Goal: Task Accomplishment & Management: Manage account settings

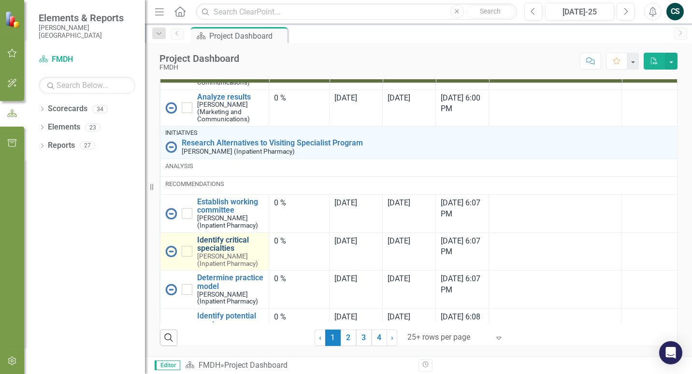
scroll to position [1687, 0]
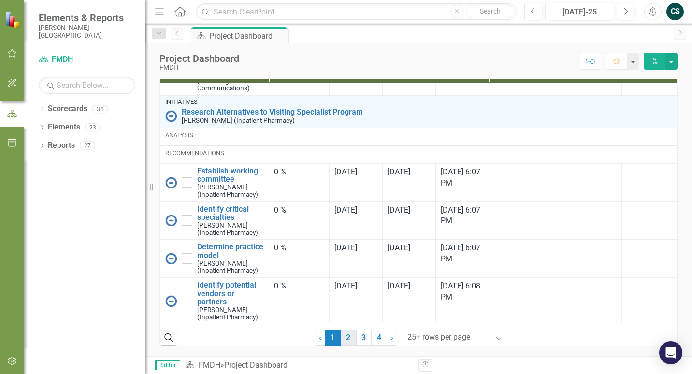
click at [346, 339] on link "2" at bounding box center [348, 338] width 15 height 16
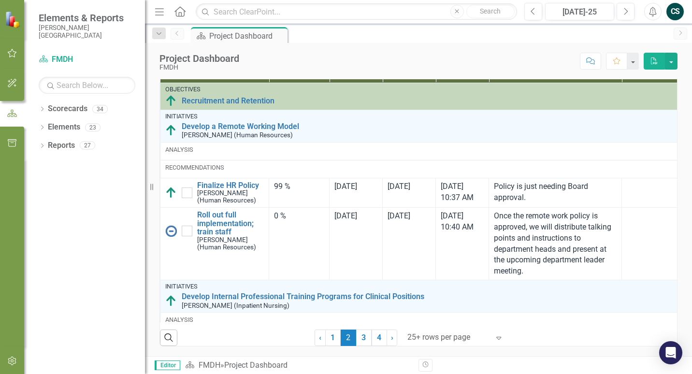
checkbox input "true"
checkbox input "false"
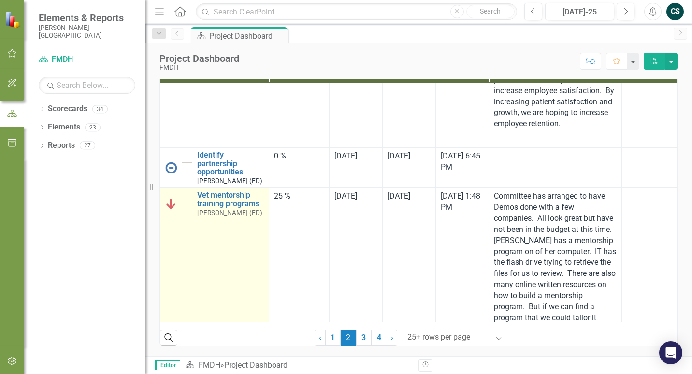
scroll to position [1909, 0]
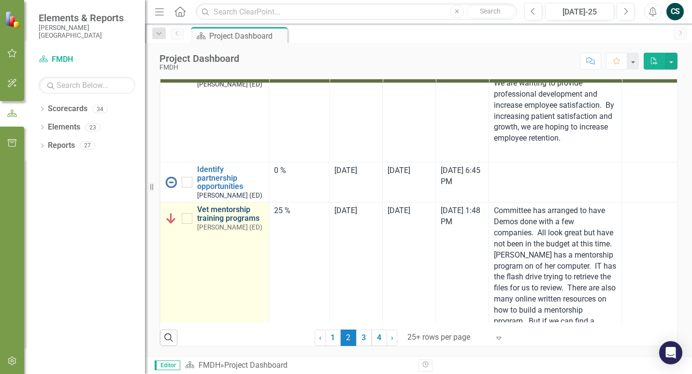
click at [227, 216] on link "Vet mentorship training programs" at bounding box center [230, 213] width 67 height 17
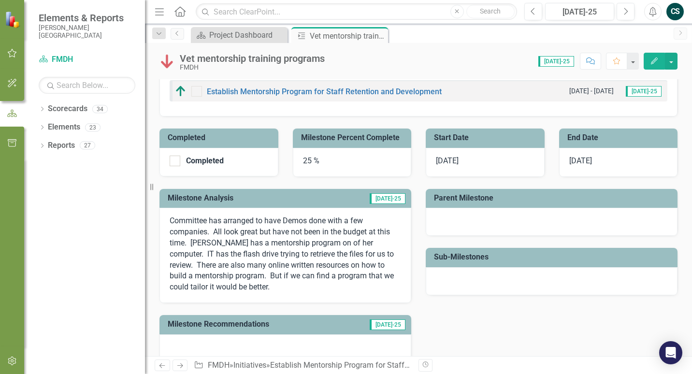
scroll to position [78, 0]
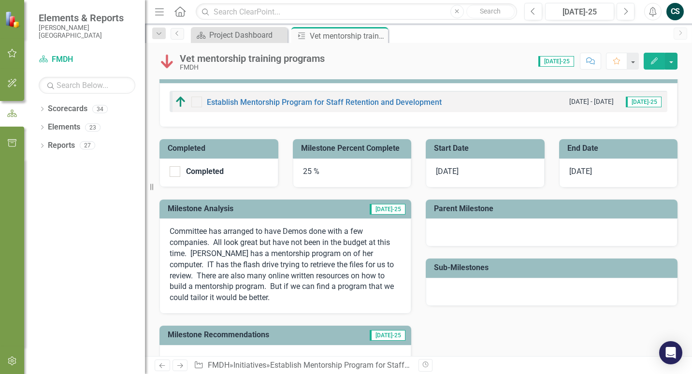
click at [655, 61] on icon "button" at bounding box center [654, 61] width 7 height 7
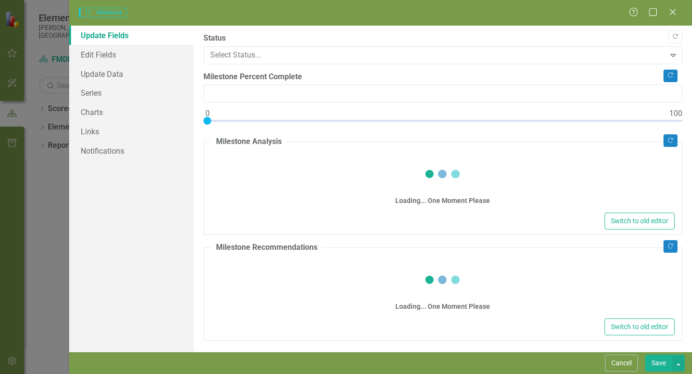
type input "25"
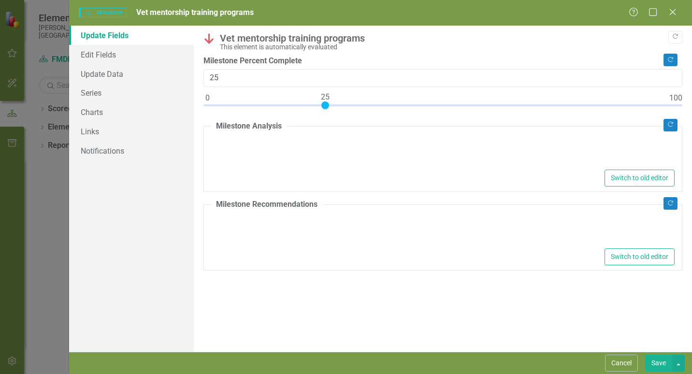
type textarea "<p>Committee has arranged to have Demos done with a few companies.&nbsp; All lo…"
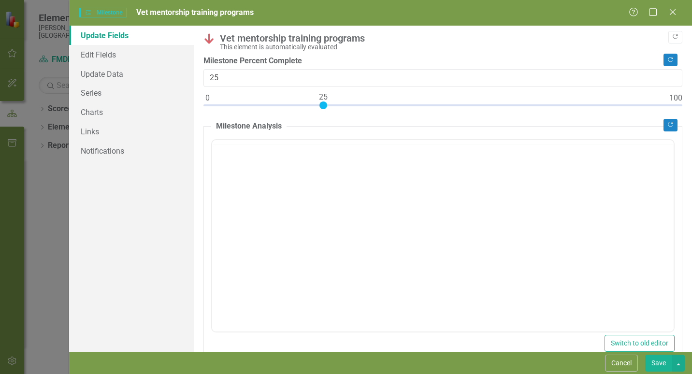
scroll to position [0, 0]
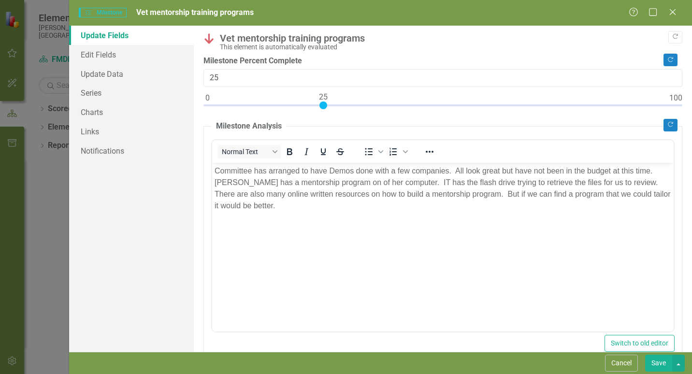
click at [218, 224] on body "Committee has arranged to have Demos done with a few companies. All look great …" at bounding box center [443, 234] width 462 height 145
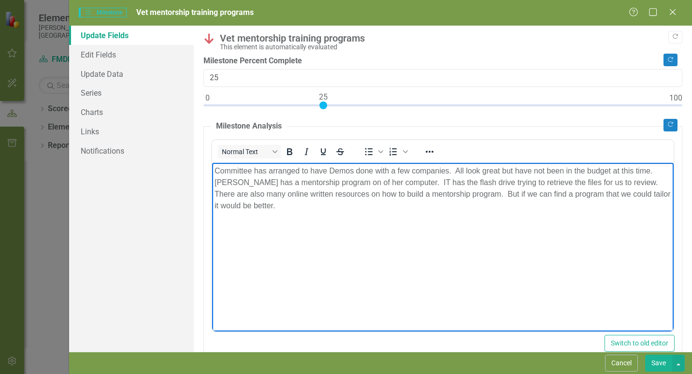
click at [241, 211] on p "Committee has arranged to have Demos done with a few companies. All look great …" at bounding box center [442, 188] width 457 height 46
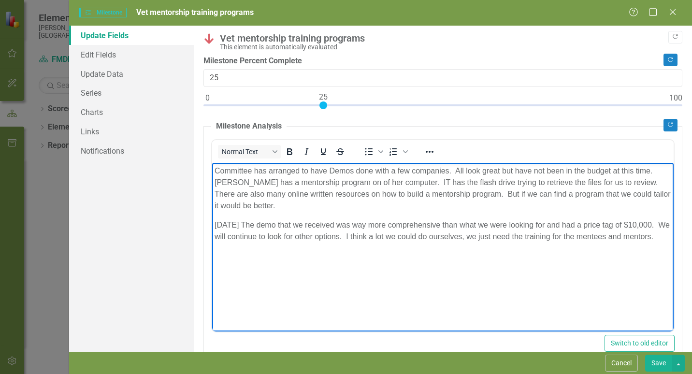
click at [658, 367] on button "Save" at bounding box center [658, 363] width 27 height 17
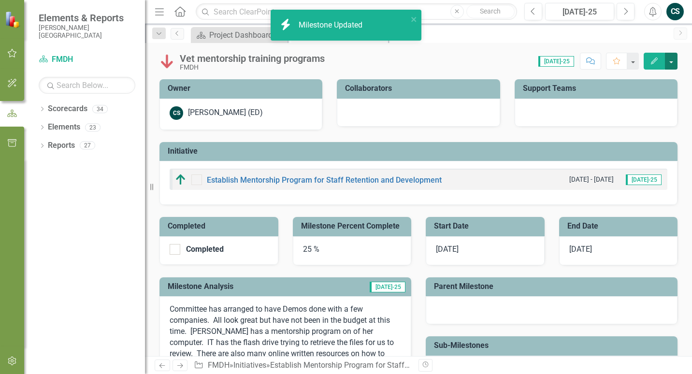
click at [673, 61] on button "button" at bounding box center [671, 61] width 13 height 17
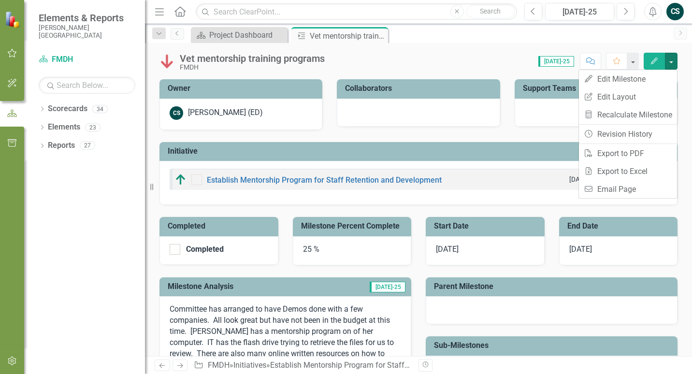
click at [485, 61] on div "Score: N/A [DATE]-25 Completed Comment Favorite Edit" at bounding box center [504, 61] width 348 height 16
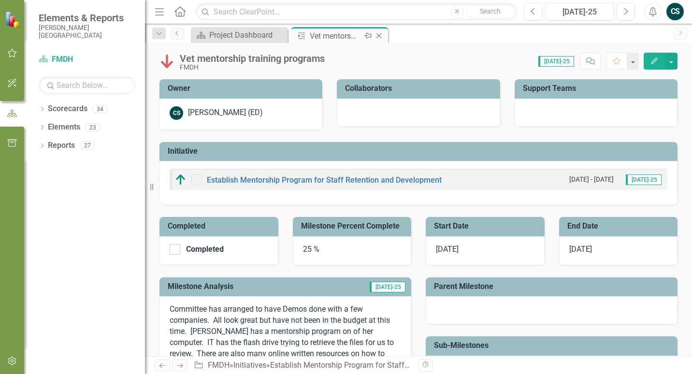
click at [310, 36] on div "Vet mentorship training programs" at bounding box center [336, 36] width 52 height 12
click at [215, 37] on div "Project Dashboard" at bounding box center [241, 35] width 64 height 12
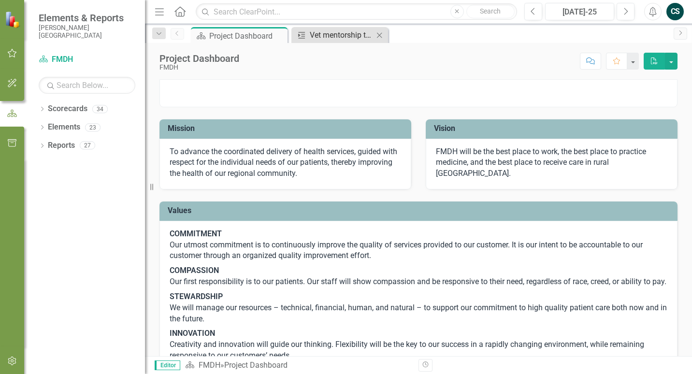
click at [321, 38] on div "Vet mentorship training programs" at bounding box center [342, 35] width 64 height 12
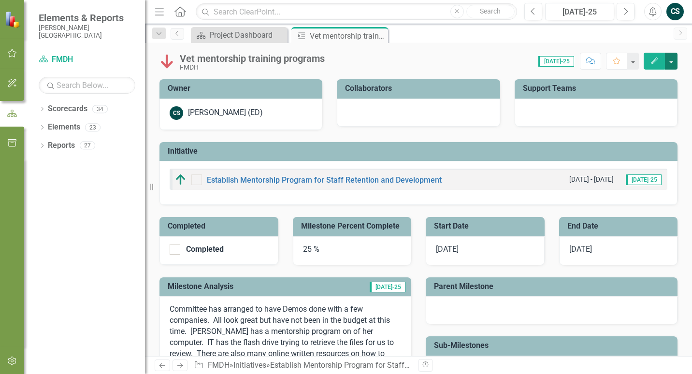
click at [673, 67] on button "button" at bounding box center [671, 61] width 13 height 17
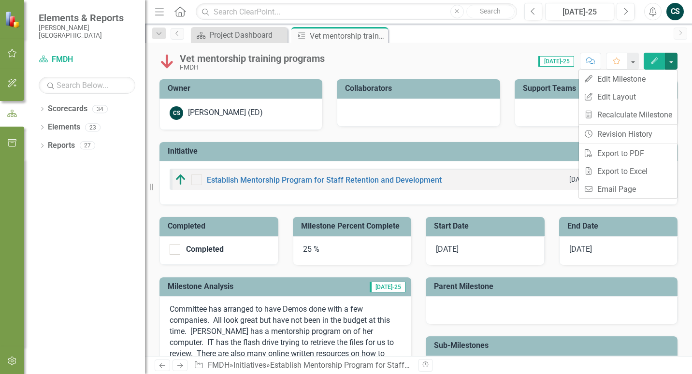
click at [508, 55] on div "Score: N/A [DATE]-25 Completed Comment Favorite Edit" at bounding box center [504, 61] width 348 height 16
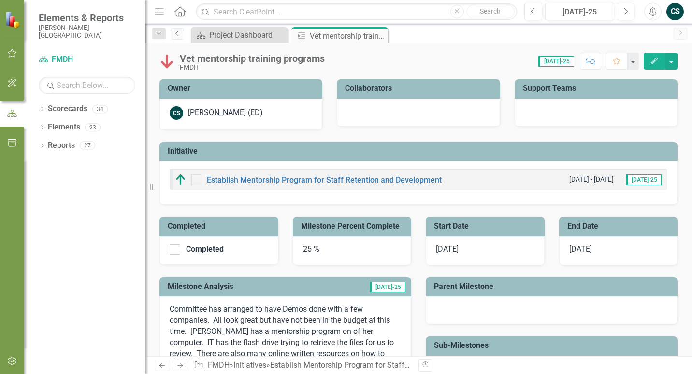
click at [175, 35] on icon "Previous" at bounding box center [178, 33] width 8 height 6
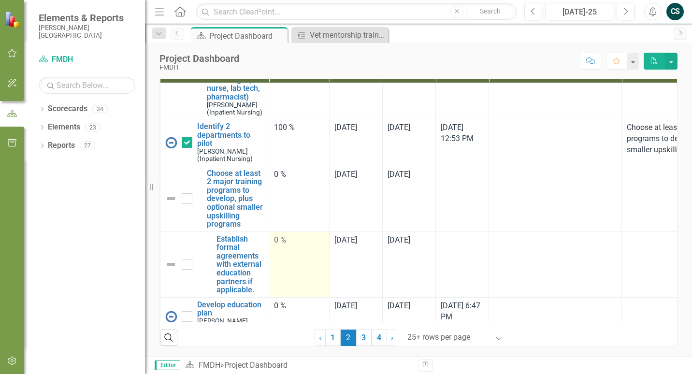
scroll to position [407, 0]
